Goal: Navigation & Orientation: Understand site structure

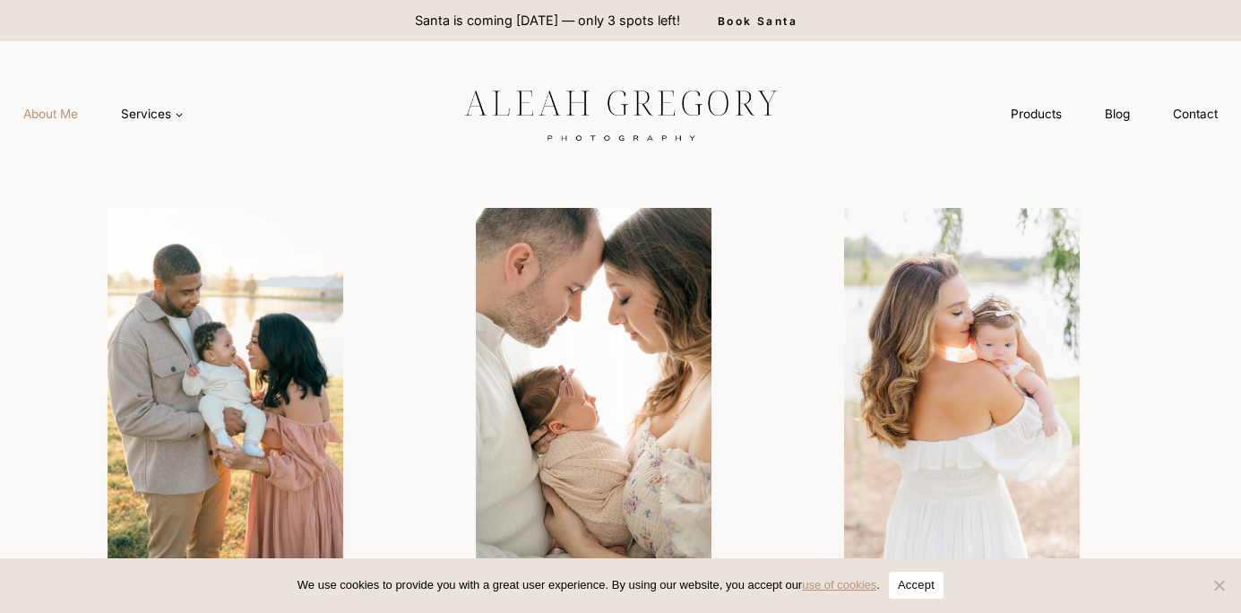
click at [56, 108] on link "About Me" at bounding box center [51, 114] width 98 height 33
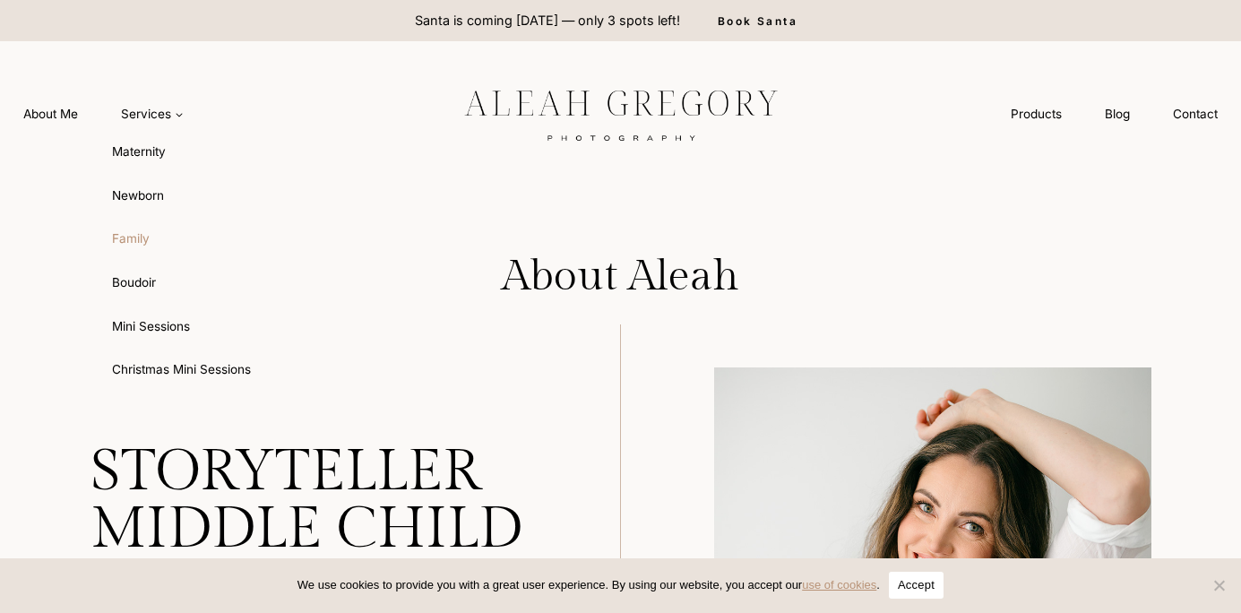
click at [128, 233] on link "Family" at bounding box center [197, 239] width 197 height 43
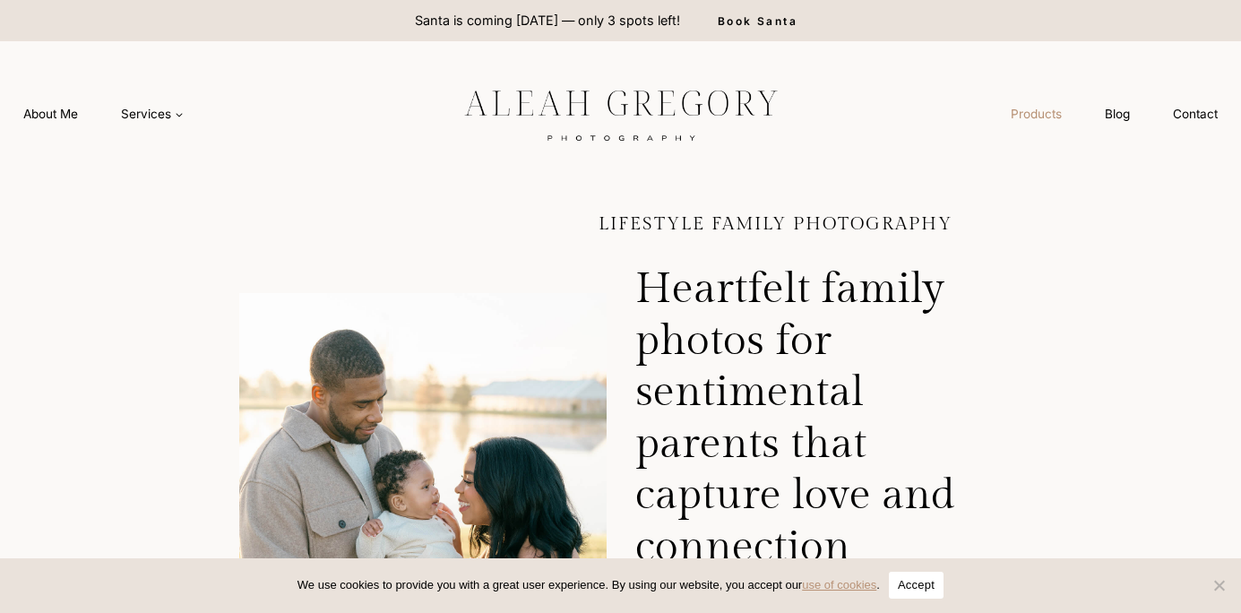
click at [1033, 118] on link "Products" at bounding box center [1036, 114] width 94 height 33
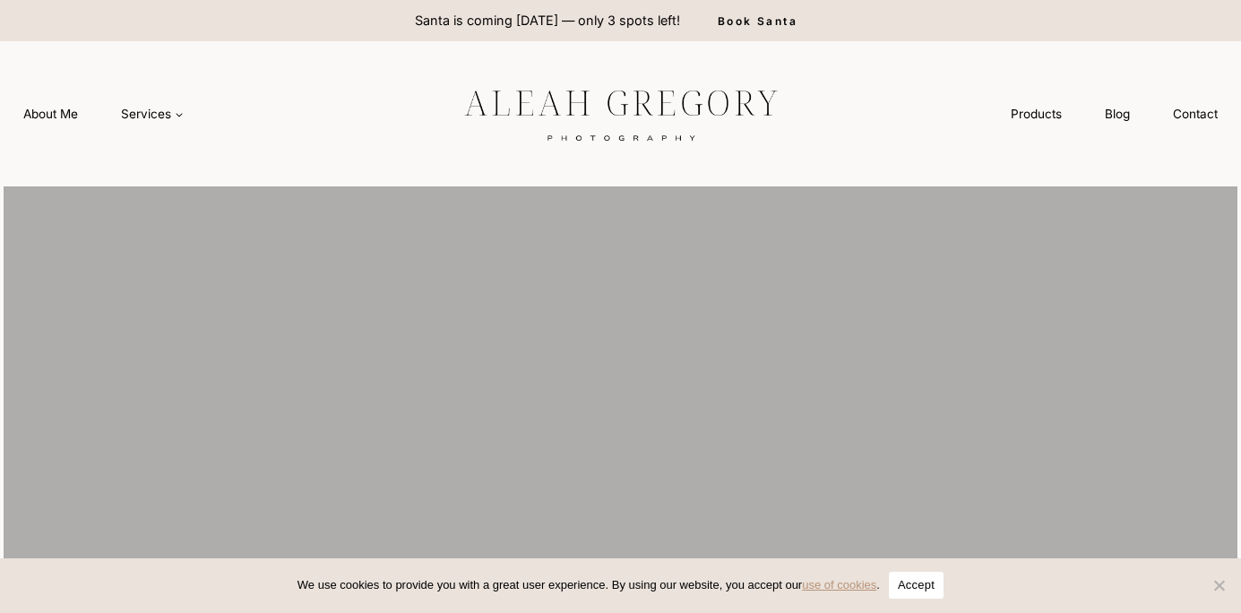
click at [534, 107] on img at bounding box center [620, 113] width 403 height 75
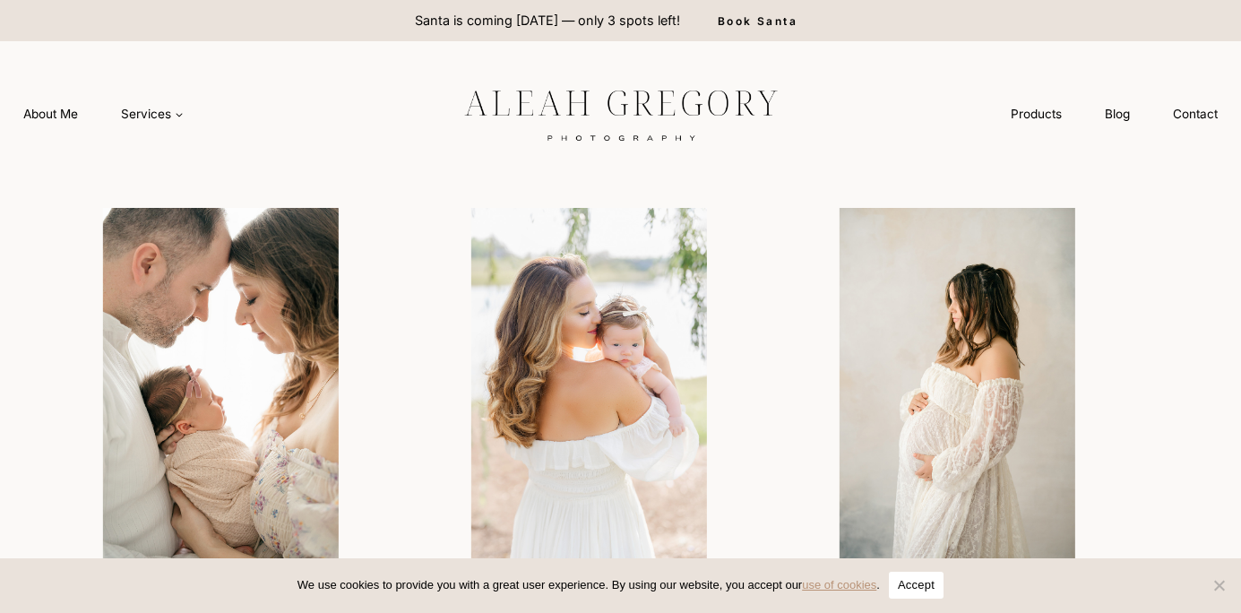
click at [24, 331] on div at bounding box center [621, 384] width 1234 height 397
